Goal: Navigation & Orientation: Find specific page/section

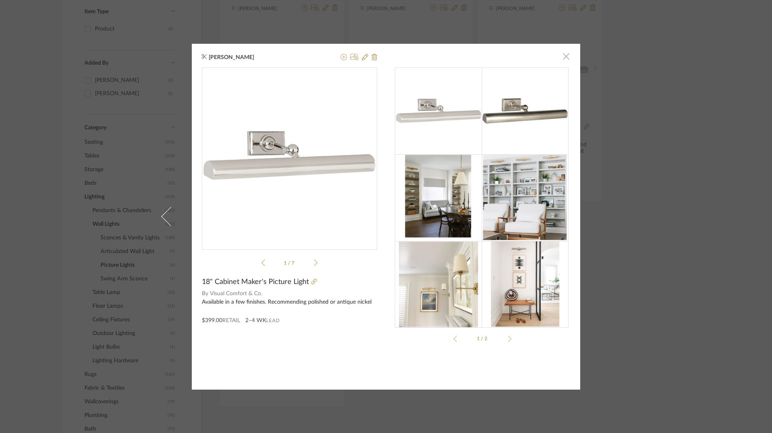
click at [563, 56] on span "button" at bounding box center [566, 57] width 16 height 16
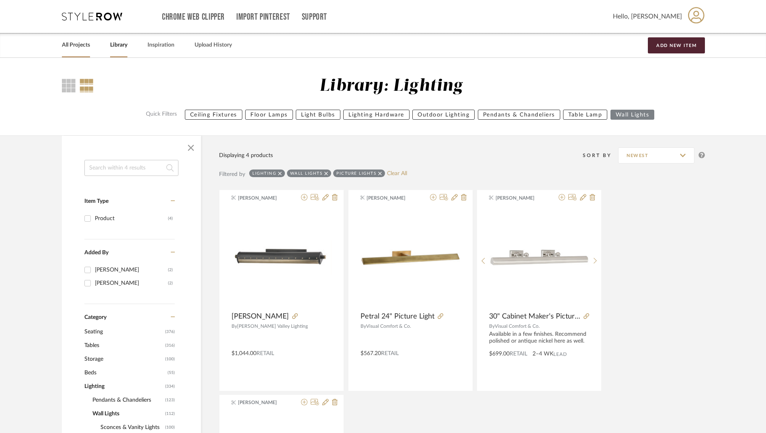
click at [83, 47] on link "All Projects" at bounding box center [76, 45] width 28 height 11
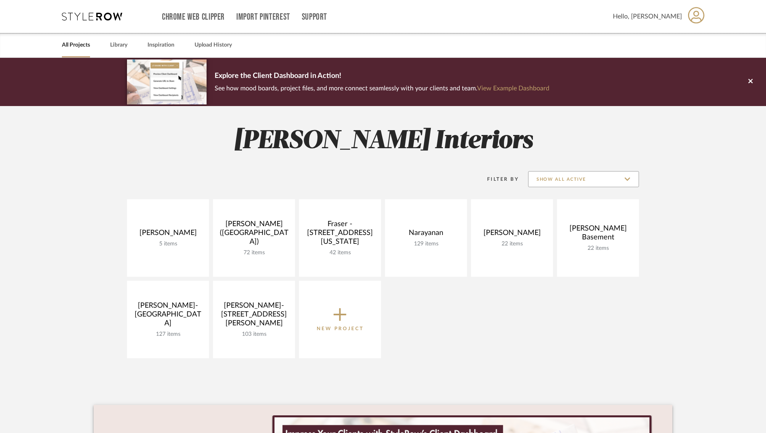
click at [582, 175] on input "Show All Active" at bounding box center [583, 179] width 111 height 16
click at [563, 237] on span "Archived" at bounding box center [584, 238] width 95 height 7
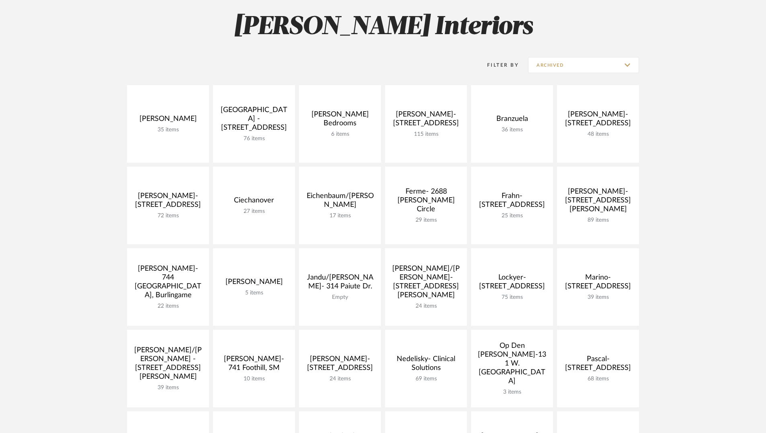
scroll to position [82, 0]
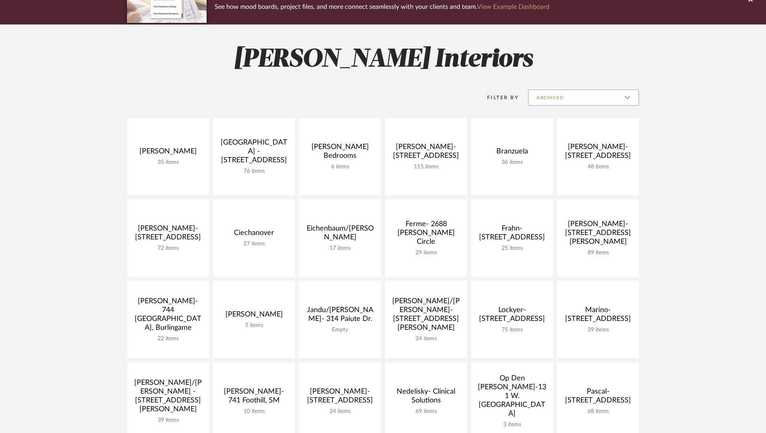
click at [552, 97] on input "Archived" at bounding box center [583, 98] width 111 height 16
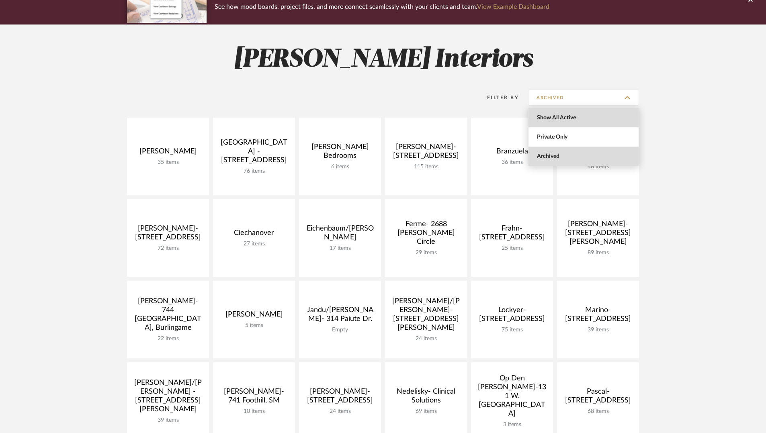
click at [549, 121] on span "Show All Active" at bounding box center [584, 118] width 95 height 7
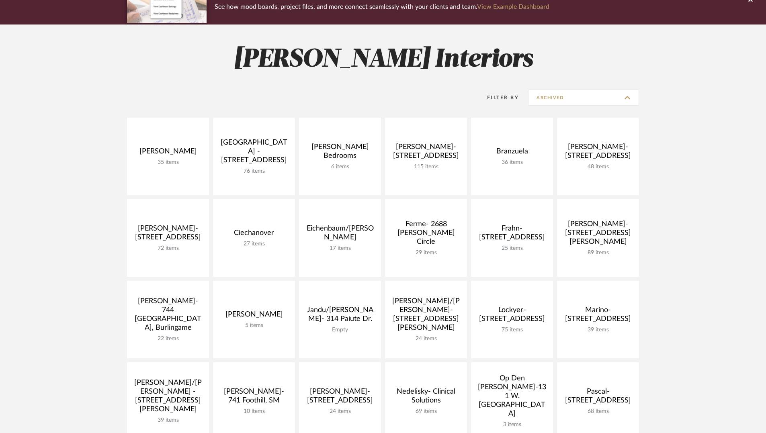
type input "Show All Active"
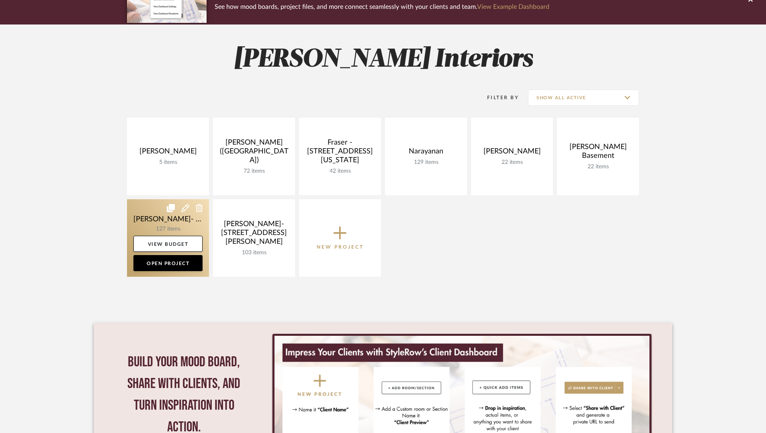
click at [150, 223] on link at bounding box center [168, 238] width 82 height 78
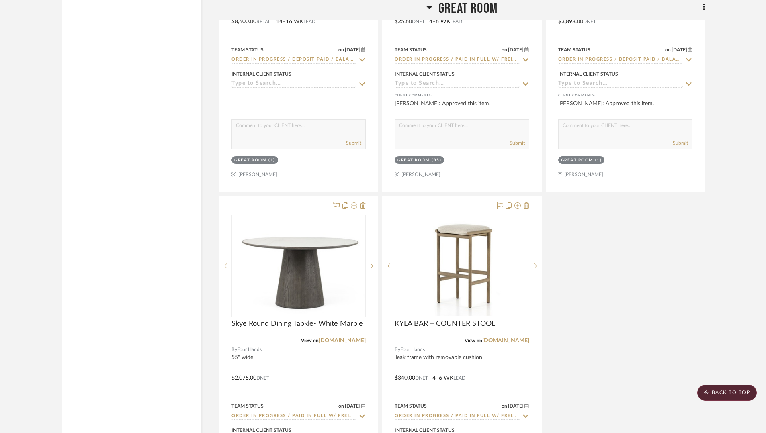
scroll to position [3169, 0]
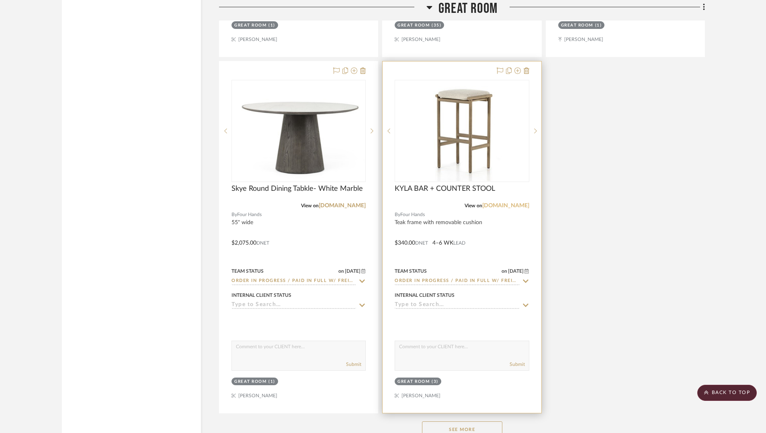
click at [485, 203] on link "[DOMAIN_NAME]" at bounding box center [505, 206] width 47 height 6
click at [457, 124] on img "0" at bounding box center [462, 131] width 101 height 101
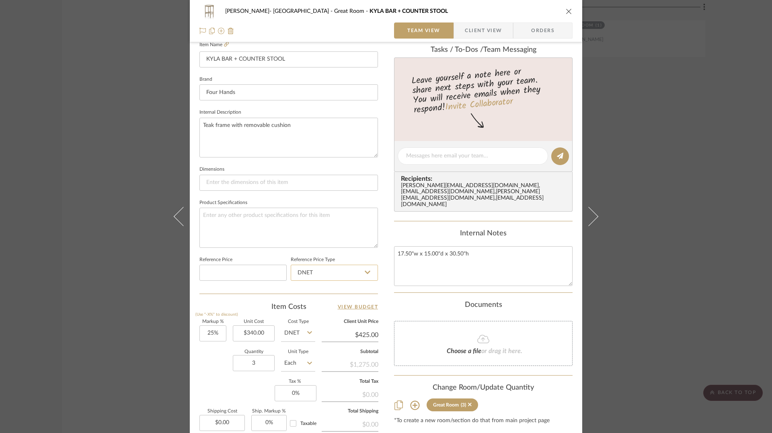
scroll to position [314, 0]
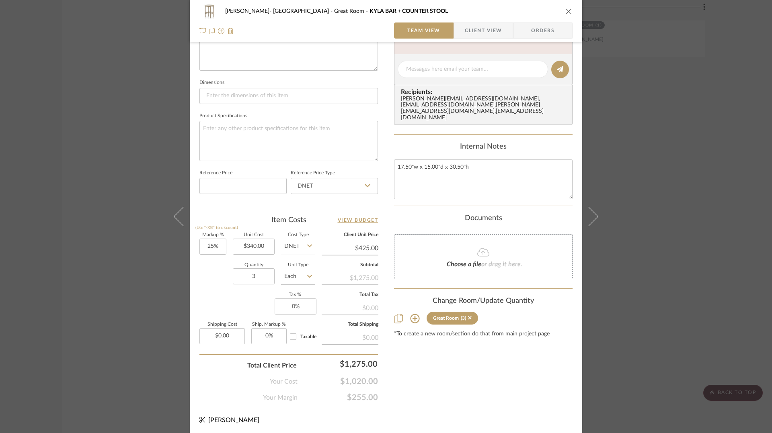
click at [666, 156] on div "[PERSON_NAME]- [GEOGRAPHIC_DATA] KYLA BAR + COUNTER STOOL Team View Client View…" at bounding box center [386, 216] width 772 height 433
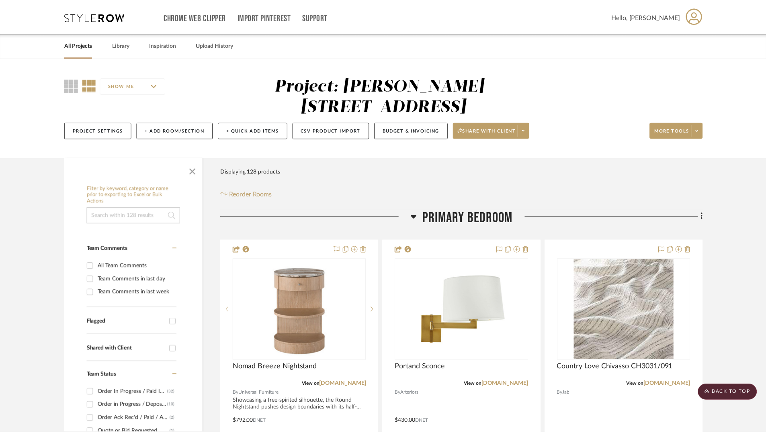
scroll to position [3169, 0]
